Goal: Transaction & Acquisition: Purchase product/service

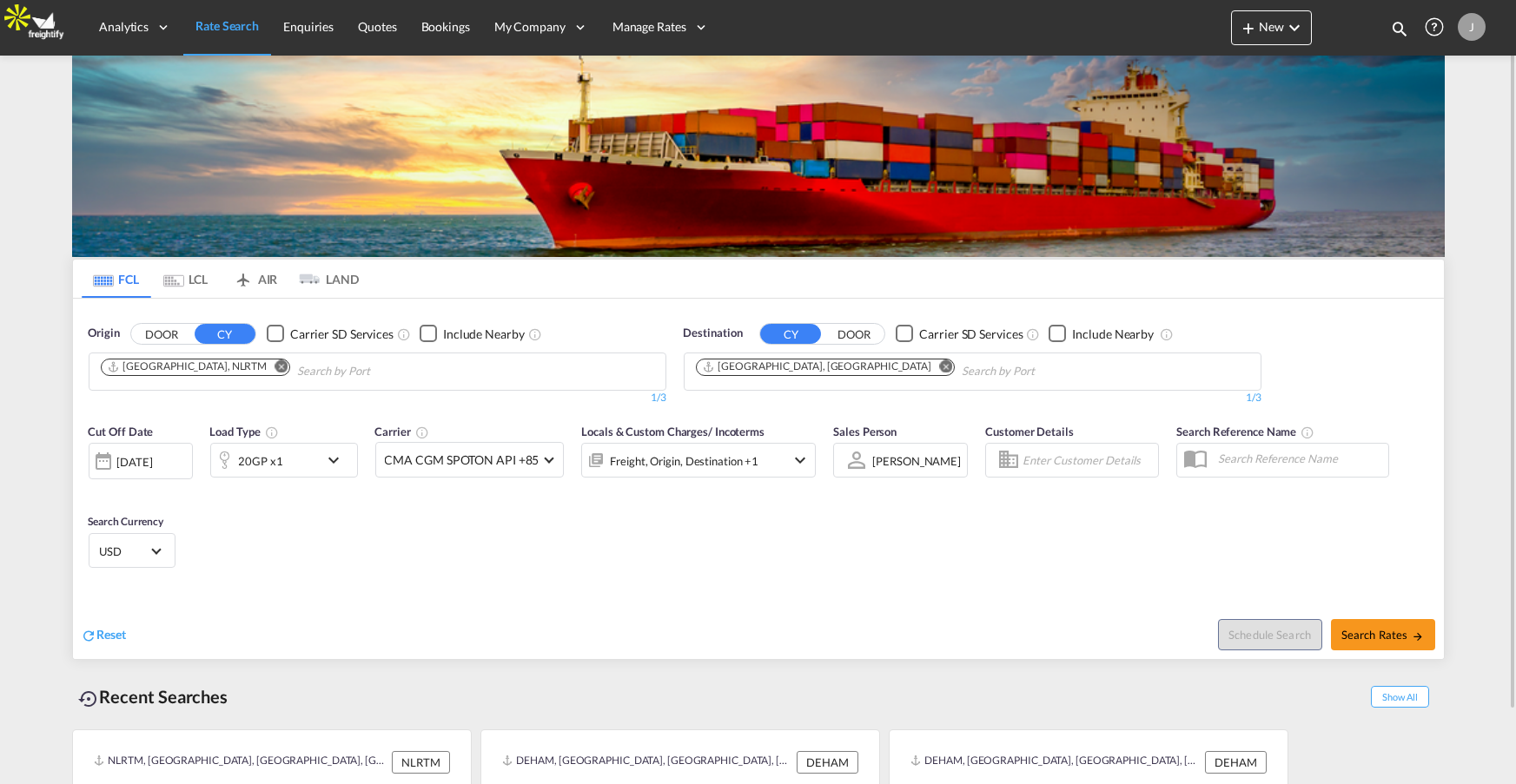
click at [274, 366] on md-icon "Remove" at bounding box center [281, 366] width 13 height 13
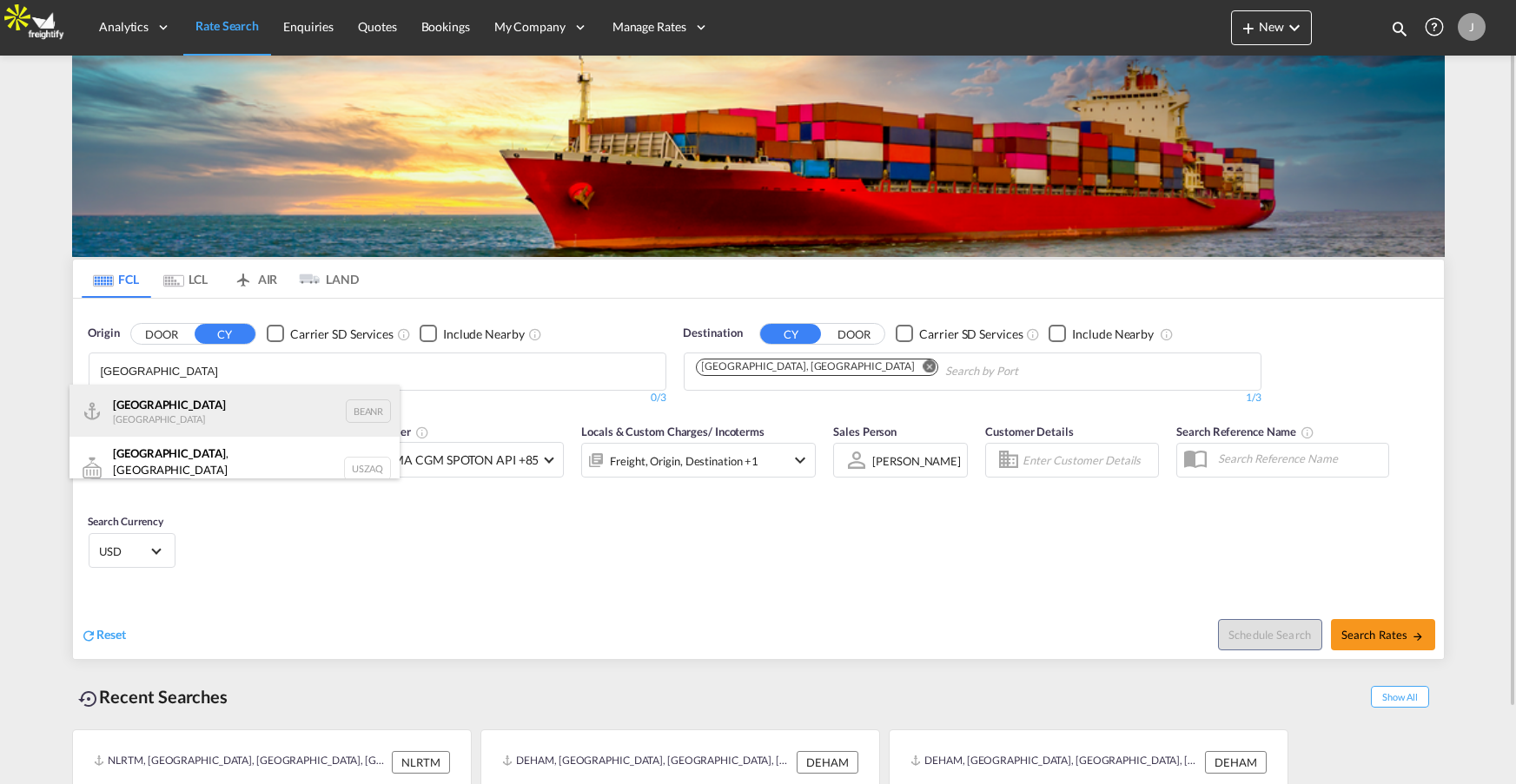
type input "[GEOGRAPHIC_DATA]"
click at [163, 428] on div "Antwerp [GEOGRAPHIC_DATA] BEANR" at bounding box center [234, 411] width 330 height 52
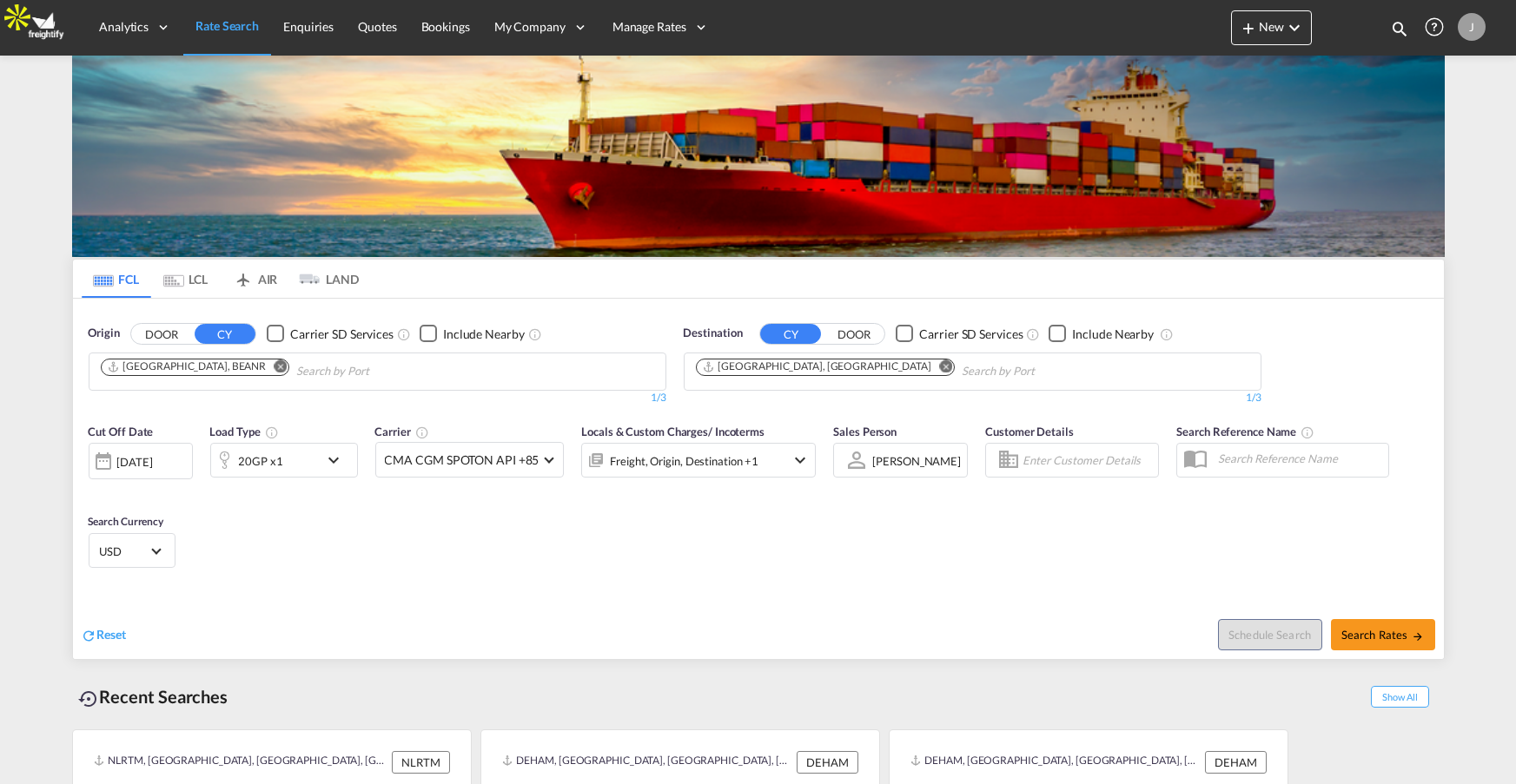
click at [939, 363] on md-icon "Remove" at bounding box center [946, 366] width 13 height 13
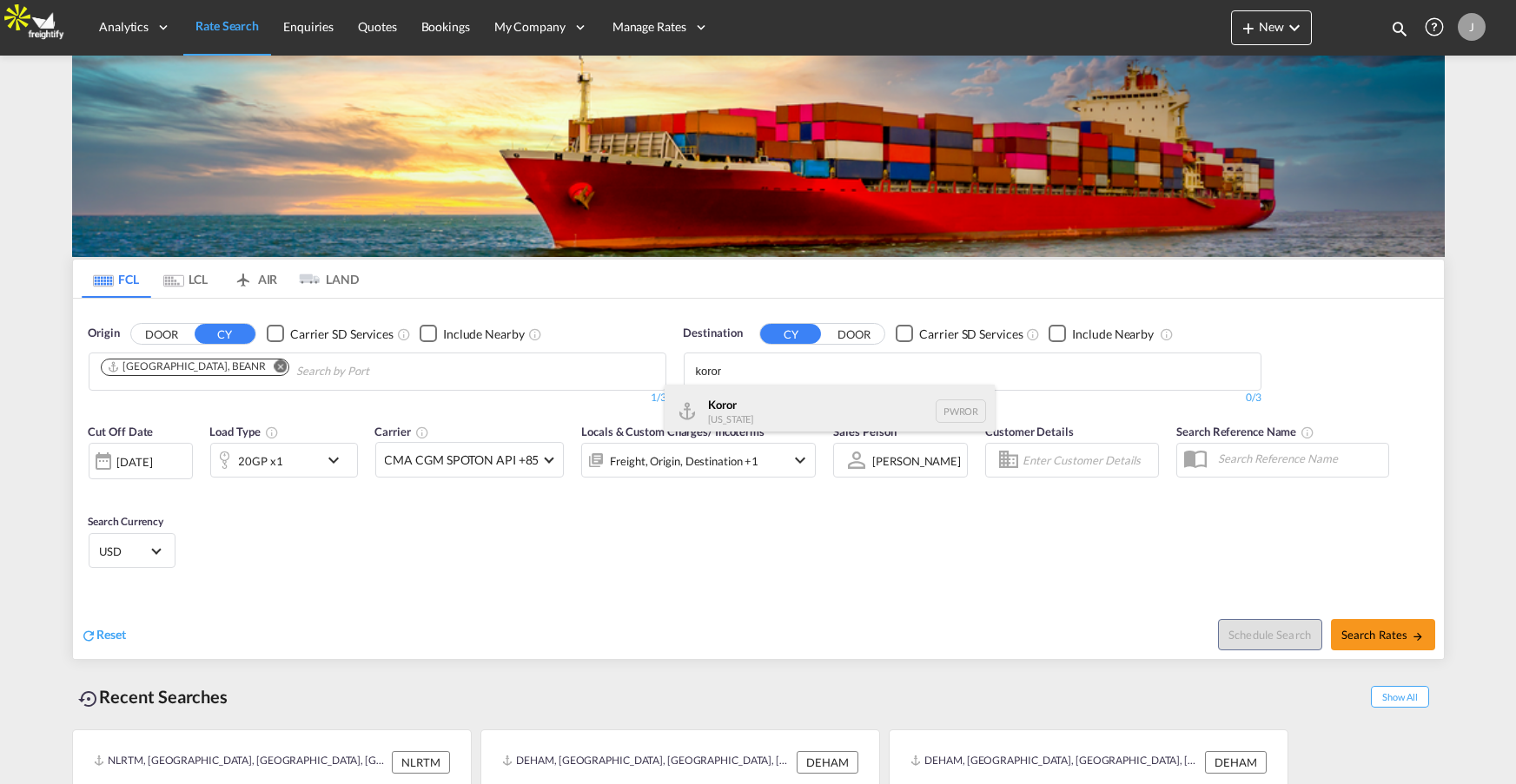
type input "koror"
click at [725, 423] on div "Koror [US_STATE] PWROR" at bounding box center [829, 411] width 330 height 52
click at [491, 460] on span "CMA CGM SPOTON API +85" at bounding box center [462, 460] width 154 height 18
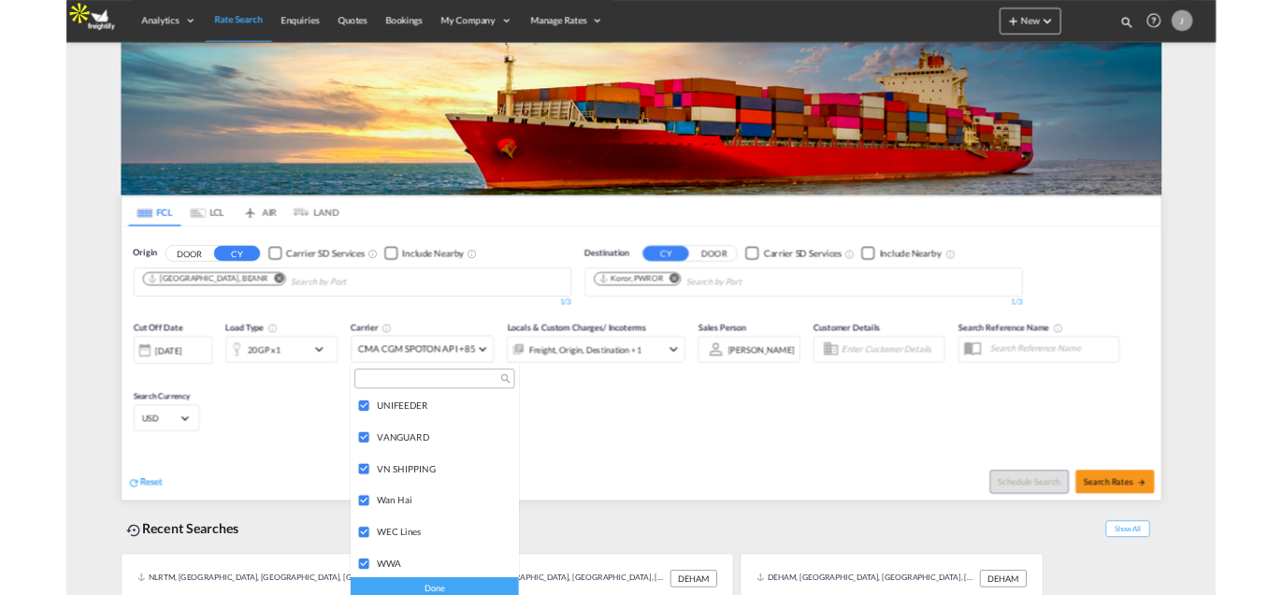
scroll to position [4886, 0]
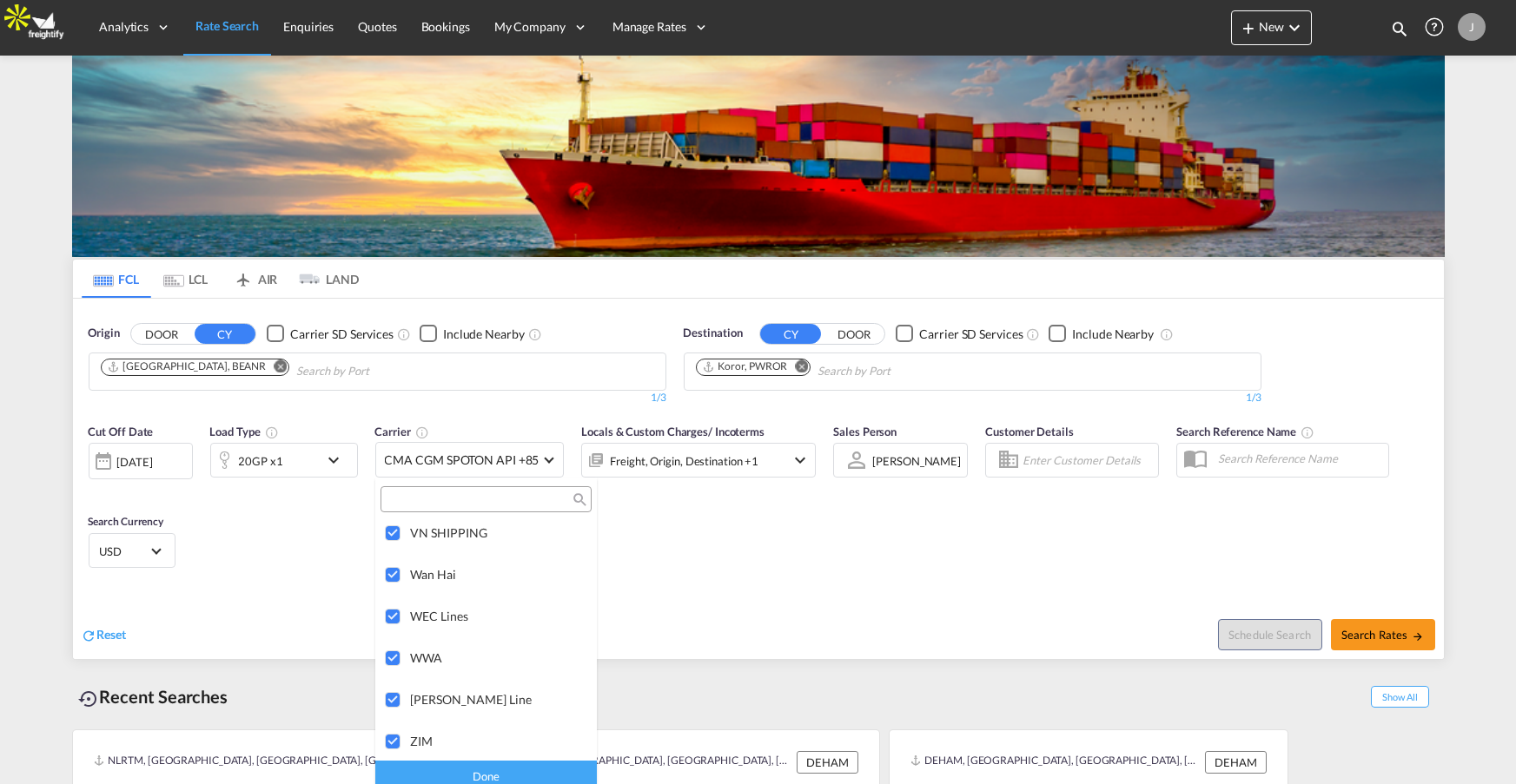
click at [477, 768] on div "Done" at bounding box center [486, 776] width 221 height 31
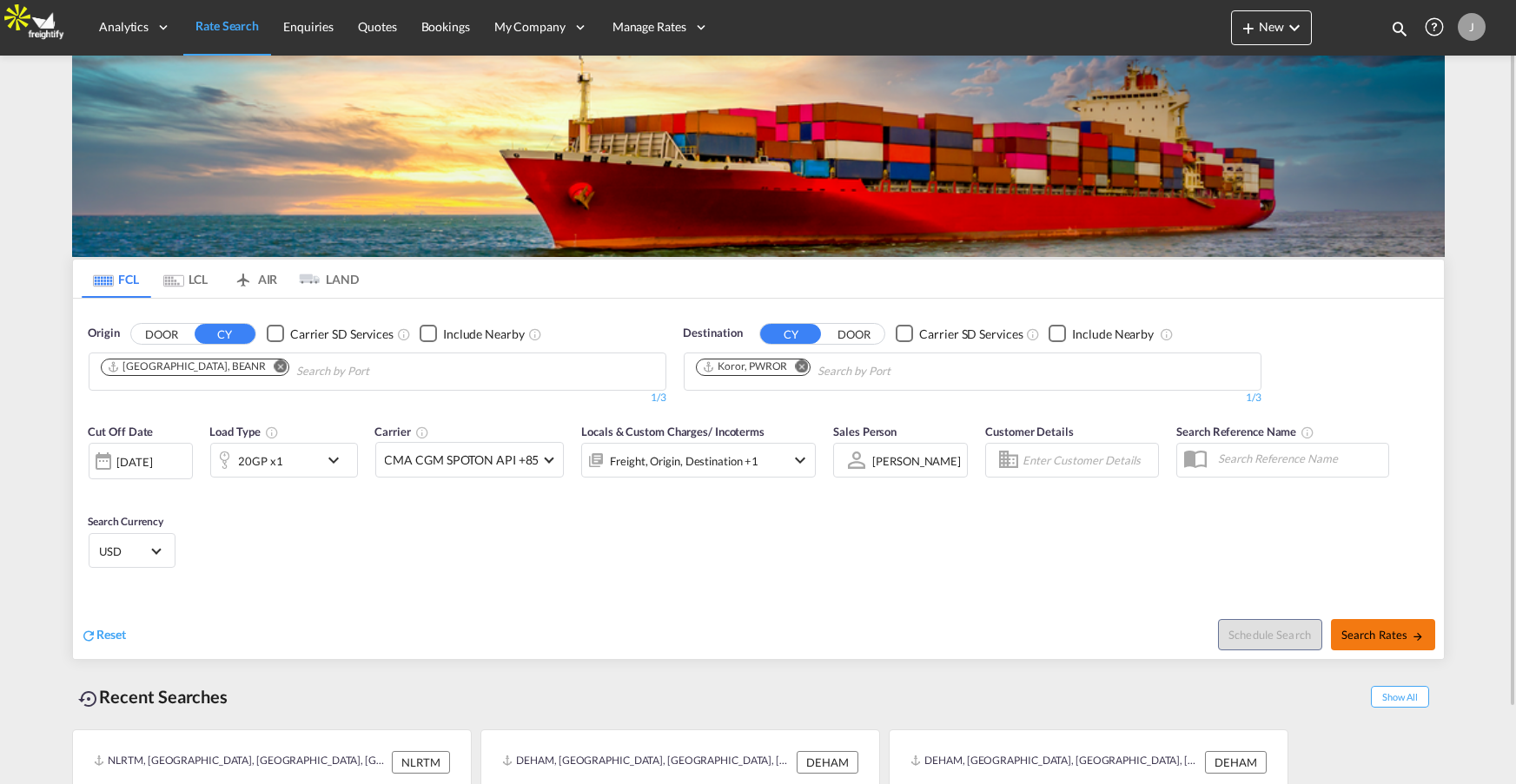
click at [1385, 640] on button "Search Rates" at bounding box center [1382, 635] width 104 height 32
type input "BEANR to PWROR / [DATE]"
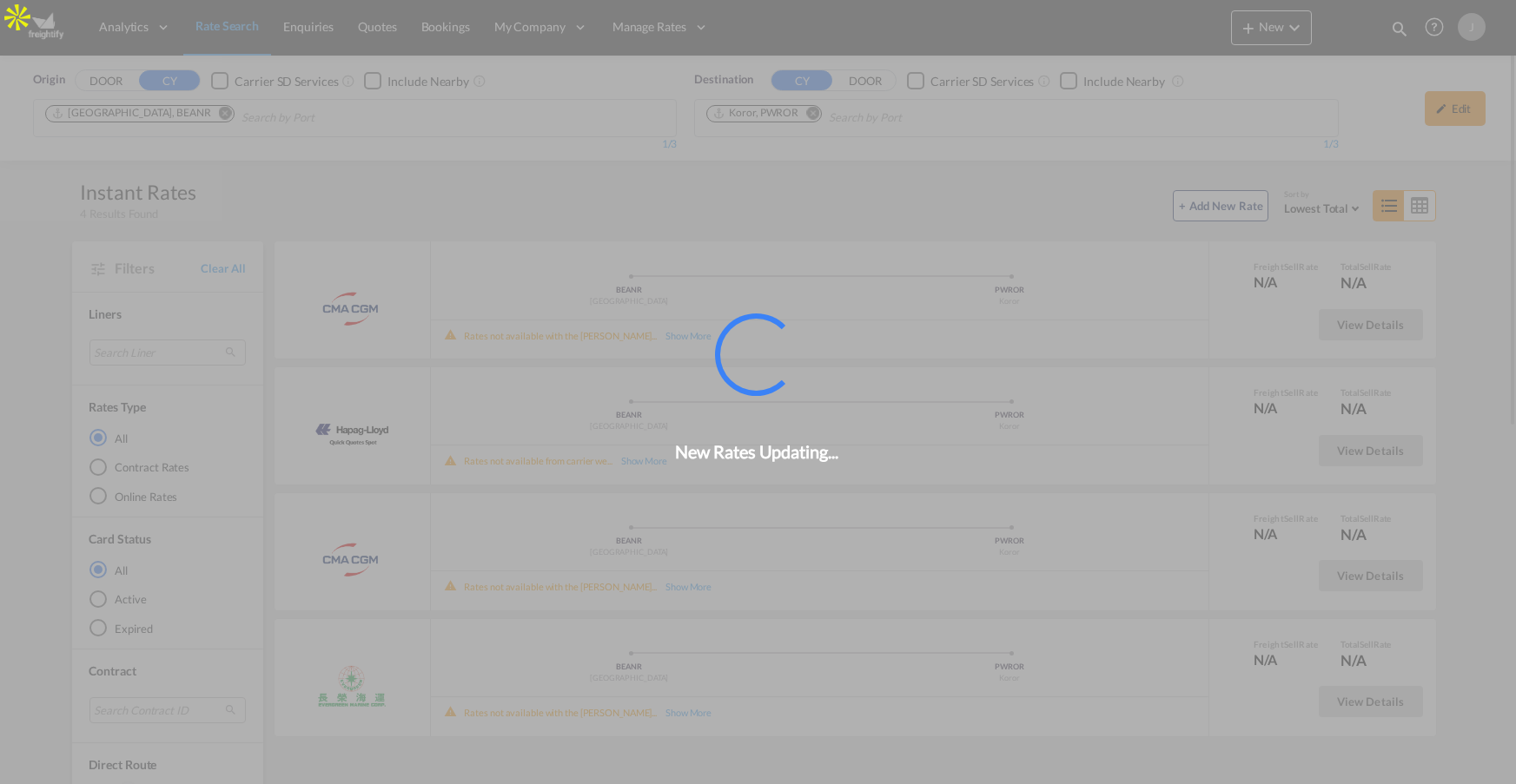
click at [812, 114] on div "New Rates Updating..." at bounding box center [758, 392] width 1516 height 784
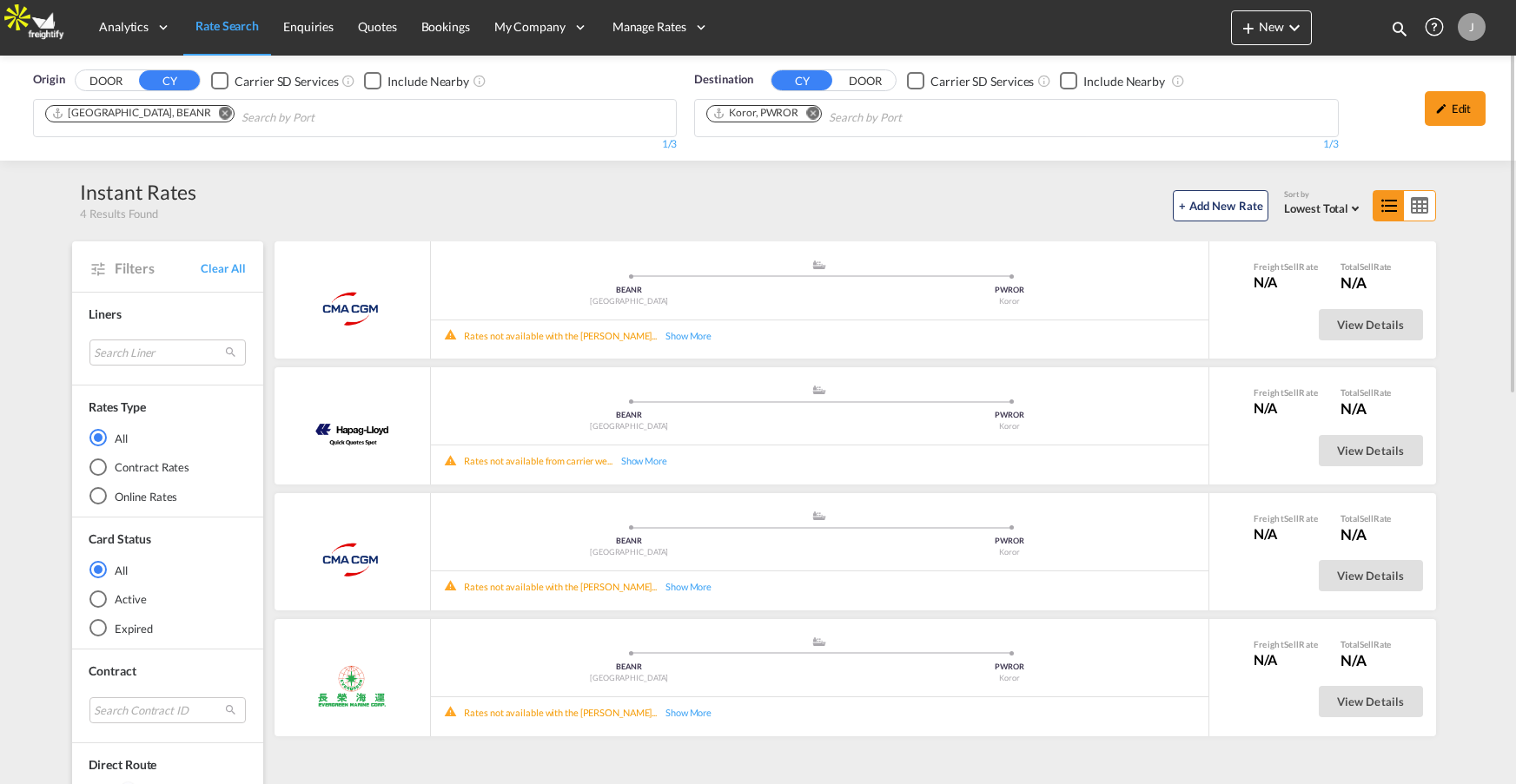
click at [817, 112] on md-icon "Remove" at bounding box center [813, 113] width 13 height 13
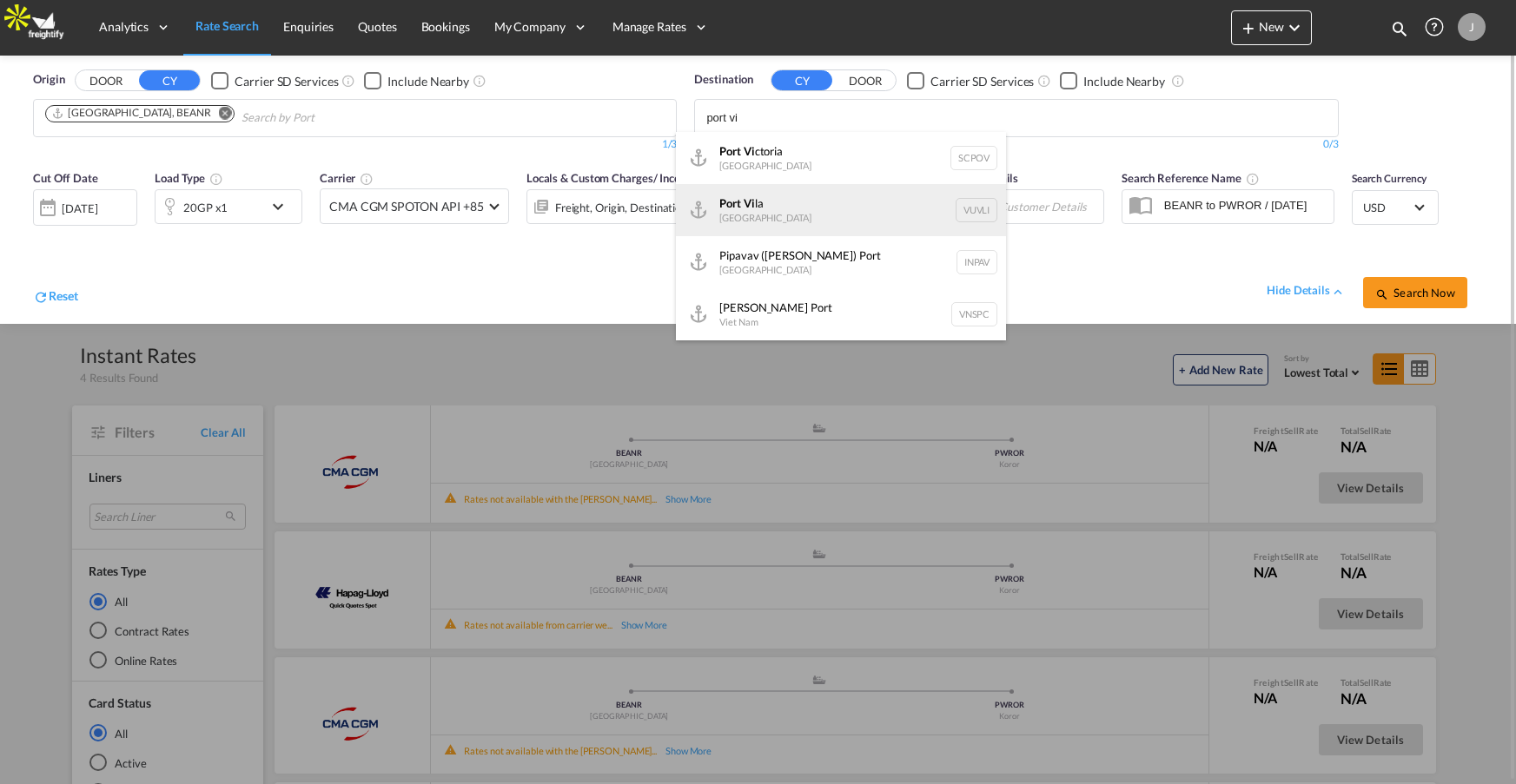
type input "port vi"
click at [801, 209] on div "Port Vi la Vanuatu VUVLI" at bounding box center [840, 210] width 330 height 52
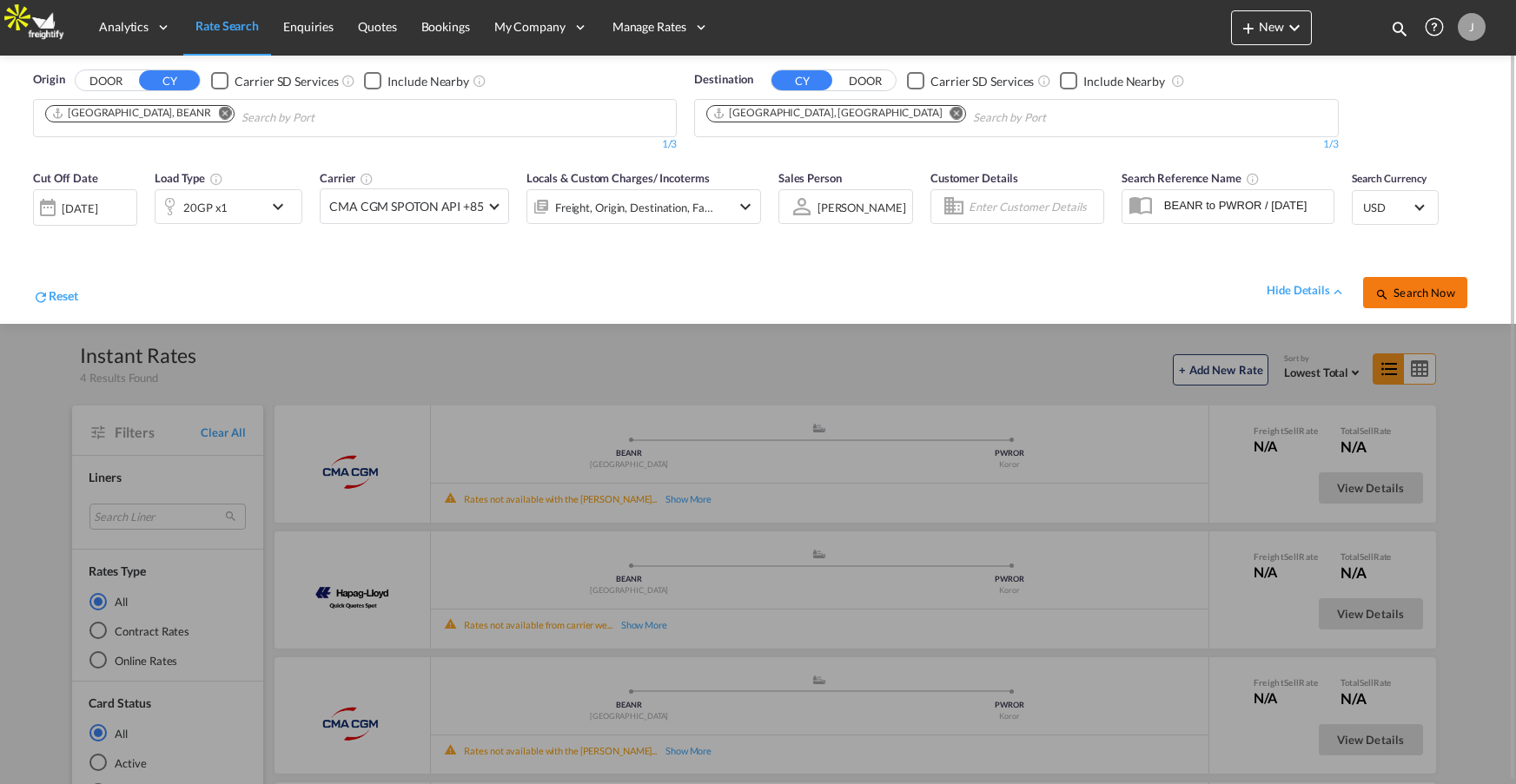
click at [1412, 295] on span "Search Now" at bounding box center [1414, 293] width 79 height 14
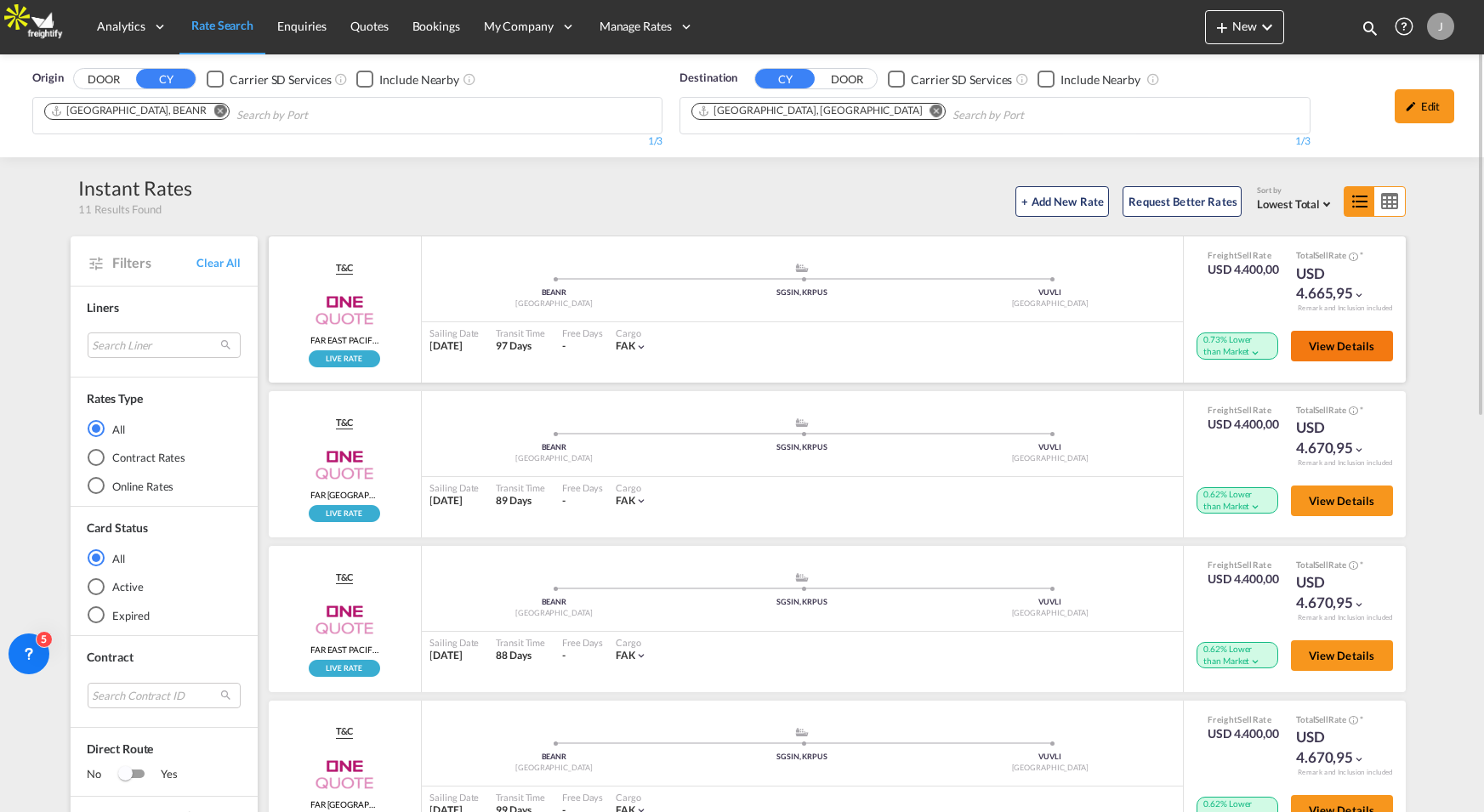
click at [1342, 348] on span "View Details" at bounding box center [1341, 346] width 66 height 14
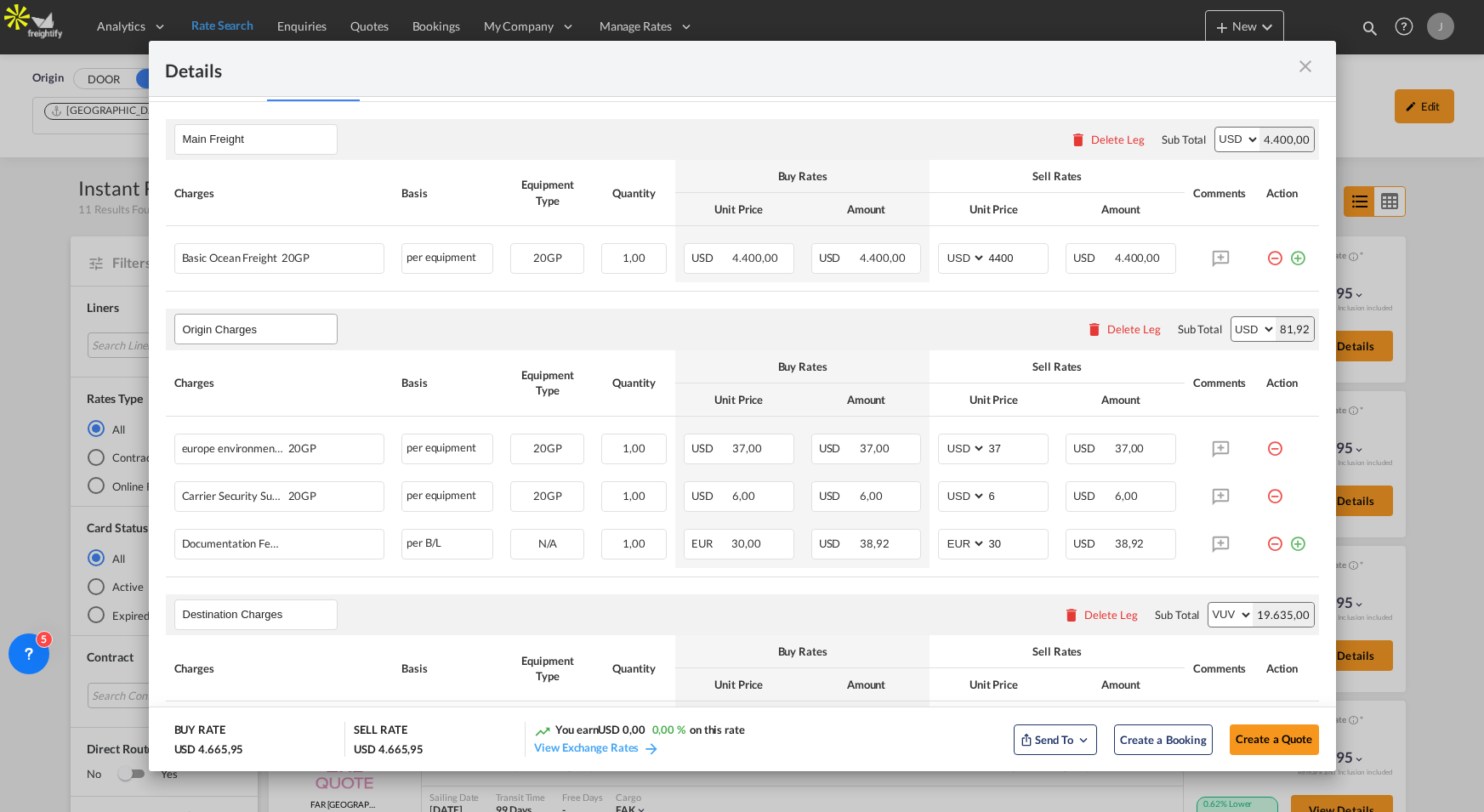
scroll to position [276, 0]
